Goal: Information Seeking & Learning: Learn about a topic

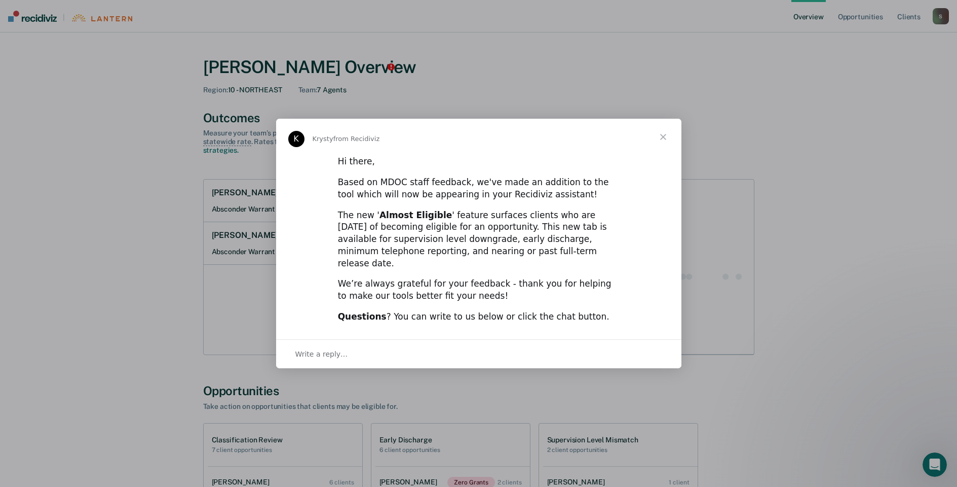
click at [662, 144] on span "Close" at bounding box center [663, 137] width 36 height 36
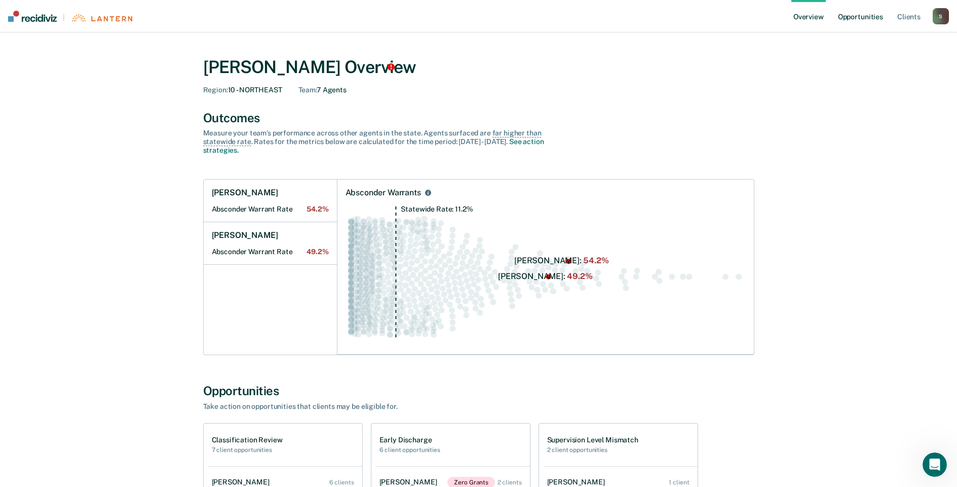
click at [861, 15] on link "Opportunities" at bounding box center [860, 16] width 49 height 32
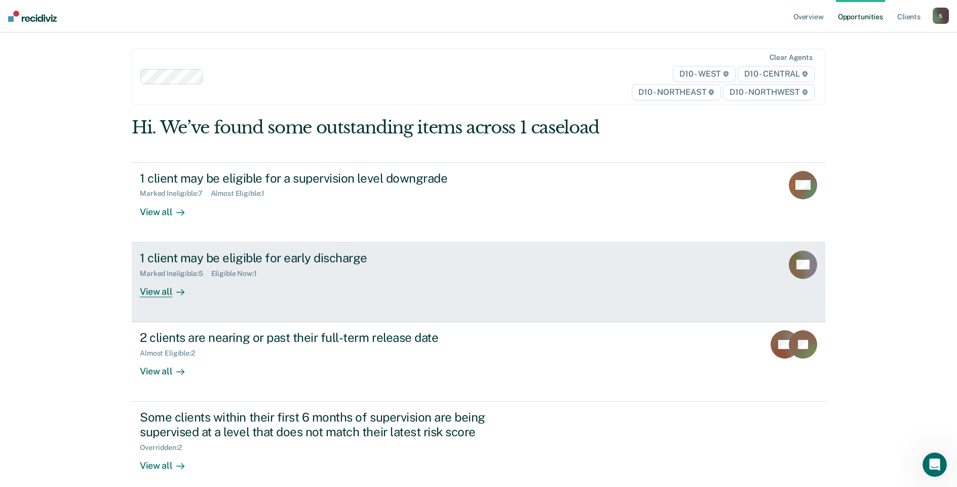
click at [162, 289] on div "View all" at bounding box center [168, 287] width 57 height 20
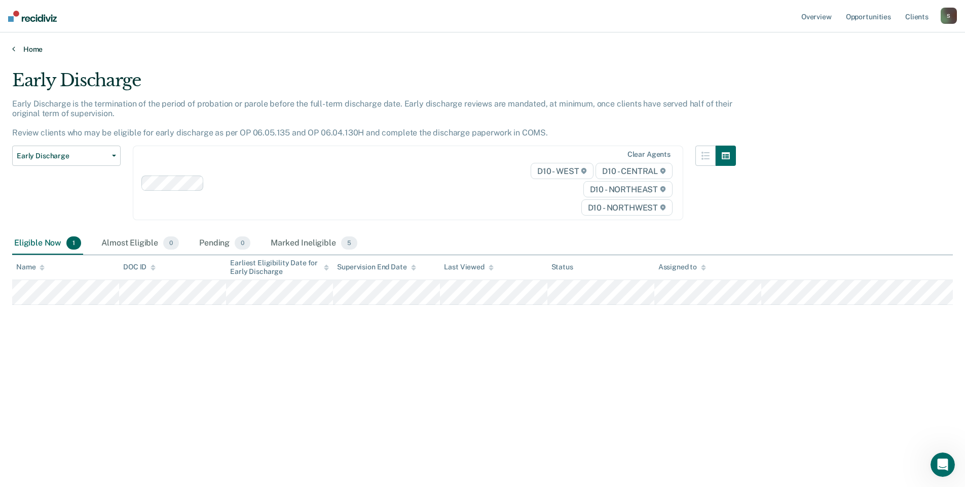
click at [14, 50] on icon at bounding box center [13, 49] width 3 height 8
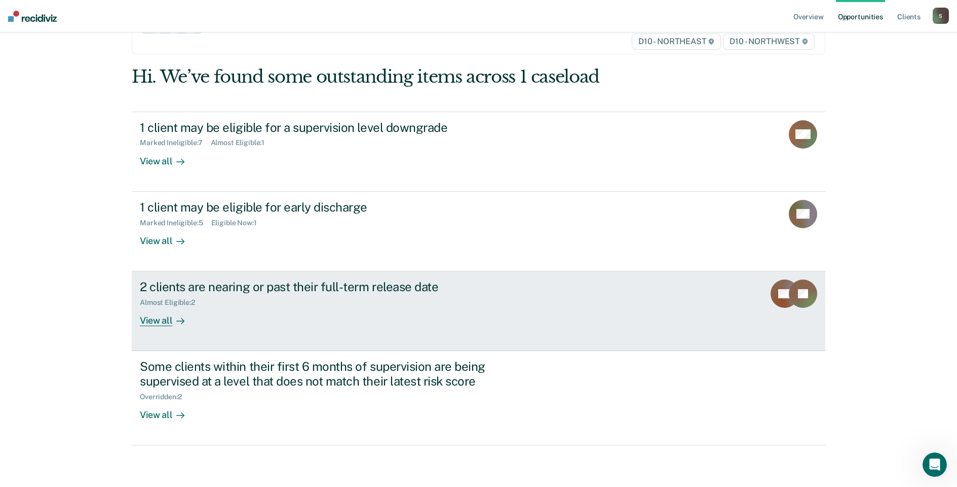
scroll to position [53, 0]
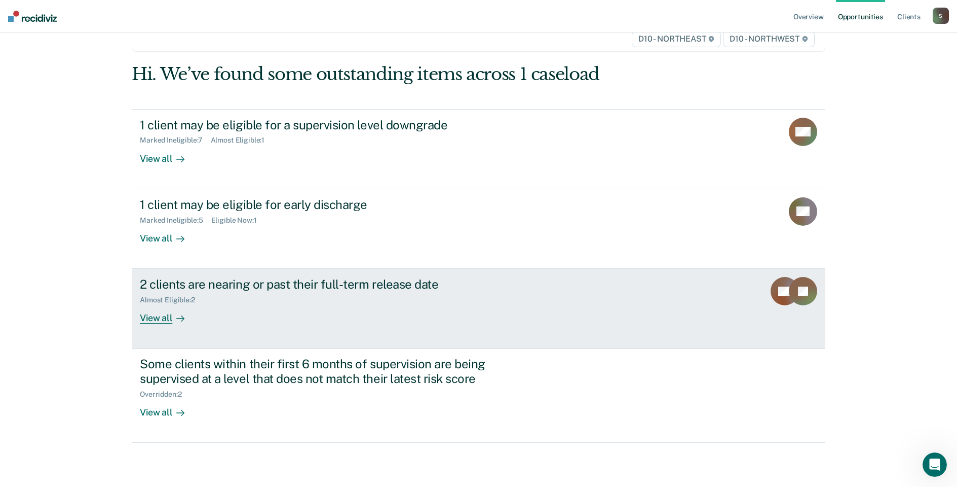
click at [155, 321] on div "View all" at bounding box center [168, 314] width 57 height 20
